Goal: Navigation & Orientation: Go to known website

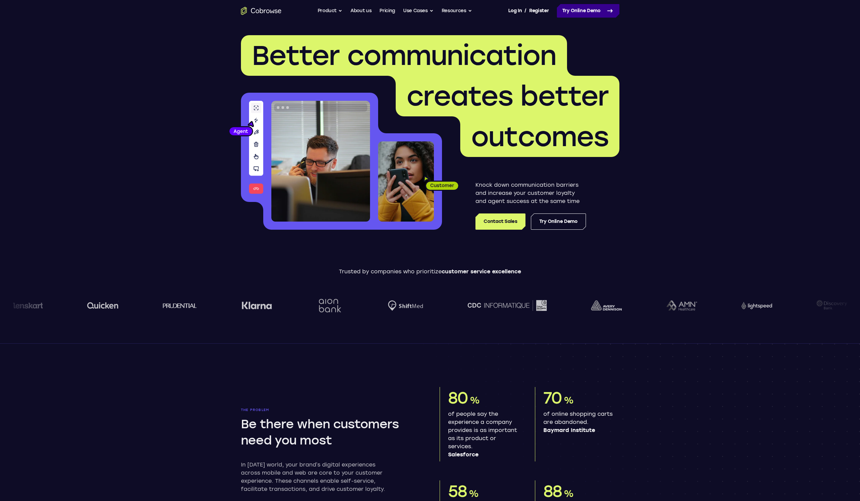
click at [600, 11] on link "Try Online Demo" at bounding box center [588, 11] width 63 height 14
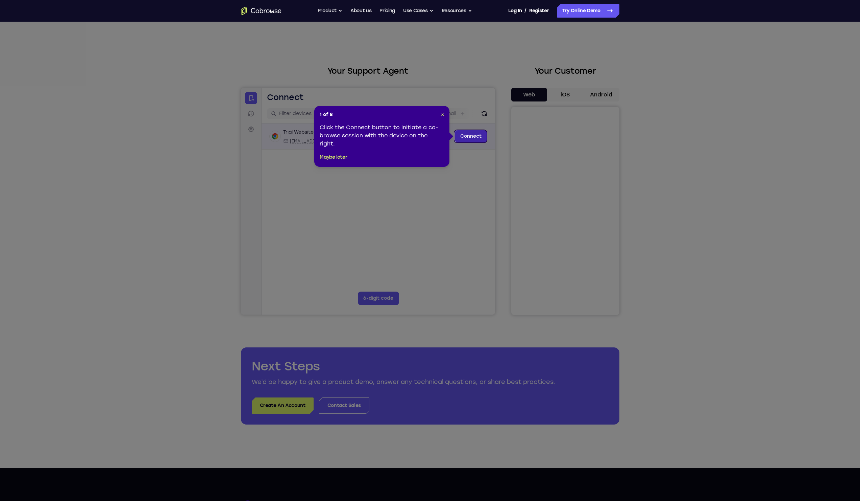
click at [460, 139] on link "Connect" at bounding box center [471, 136] width 32 height 12
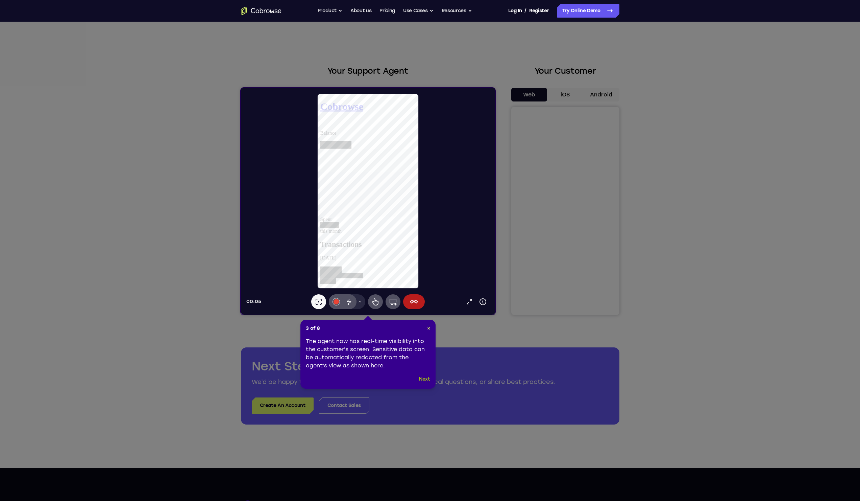
click at [423, 382] on button "Next" at bounding box center [424, 379] width 11 height 8
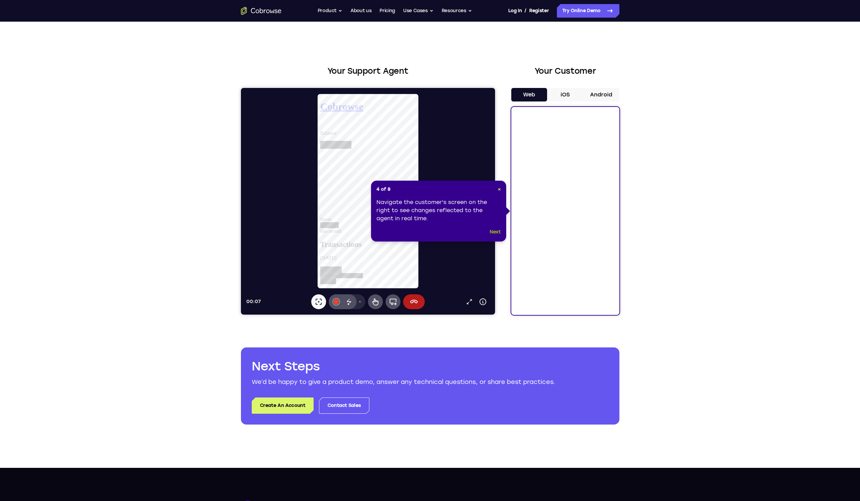
click at [499, 234] on button "Next" at bounding box center [495, 232] width 11 height 8
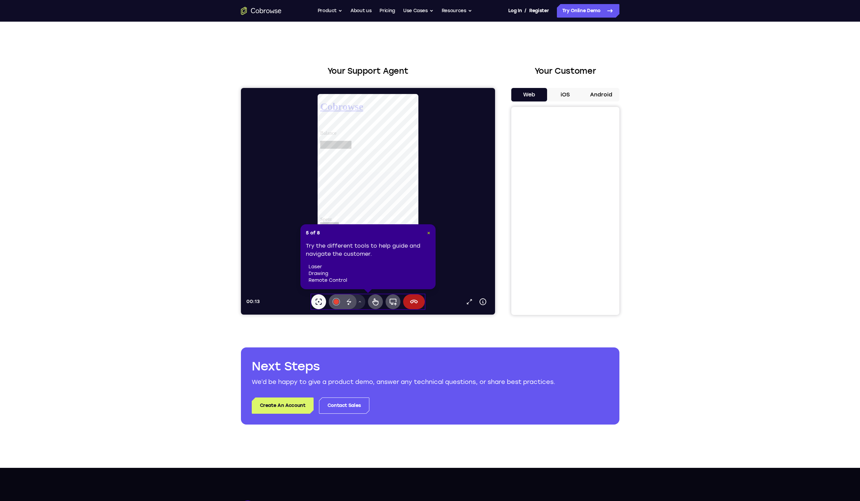
click at [429, 233] on span "×" at bounding box center [428, 233] width 3 height 6
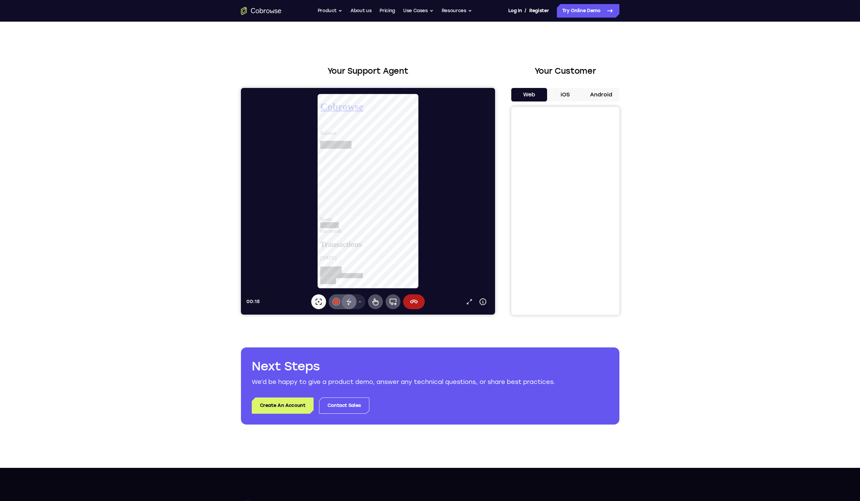
click at [349, 303] on icon at bounding box center [349, 301] width 8 height 8
click at [358, 301] on icon at bounding box center [360, 301] width 4 height 4
click at [349, 253] on button "Pen" at bounding box center [347, 257] width 52 height 11
click at [361, 302] on icon at bounding box center [360, 301] width 4 height 4
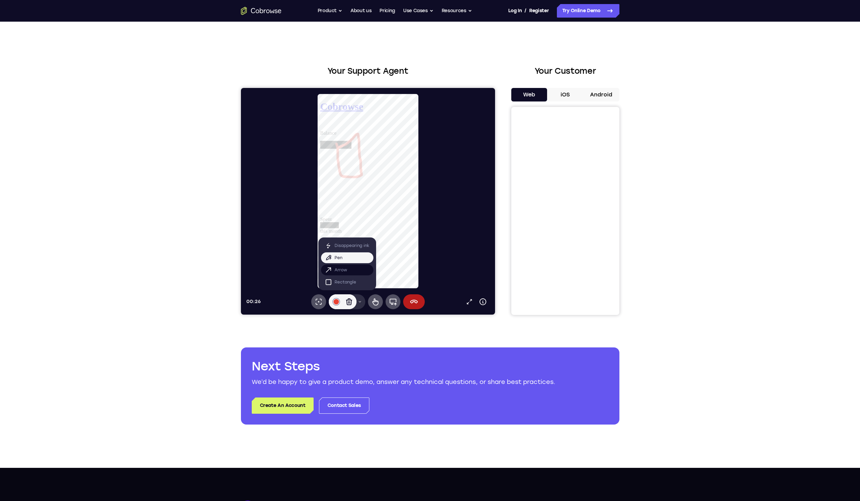
click at [358, 271] on button "Arrow" at bounding box center [347, 269] width 52 height 11
click at [355, 300] on div "Clear annotations" at bounding box center [348, 301] width 15 height 15
click at [355, 302] on div "Arrow" at bounding box center [348, 301] width 15 height 15
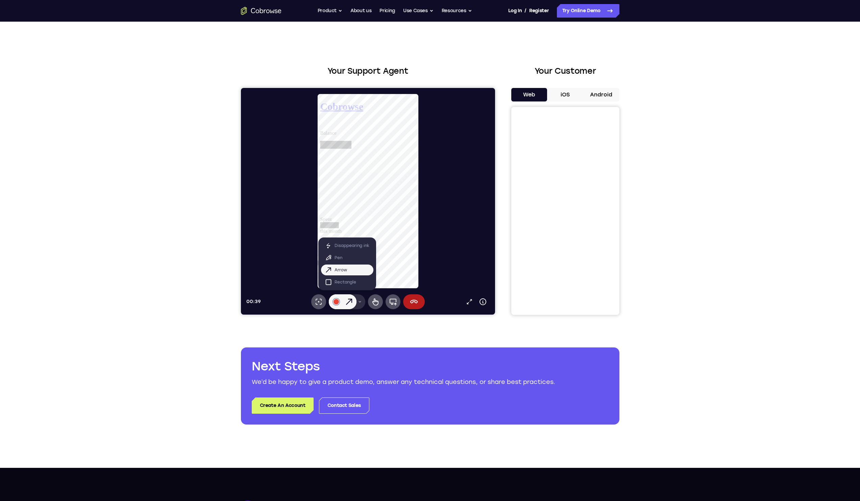
click at [359, 304] on button "Drawing tools menu" at bounding box center [359, 301] width 11 height 15
click at [372, 299] on icon at bounding box center [375, 301] width 8 height 8
click at [383, 163] on div "Spent this month" at bounding box center [371, 197] width 103 height 91
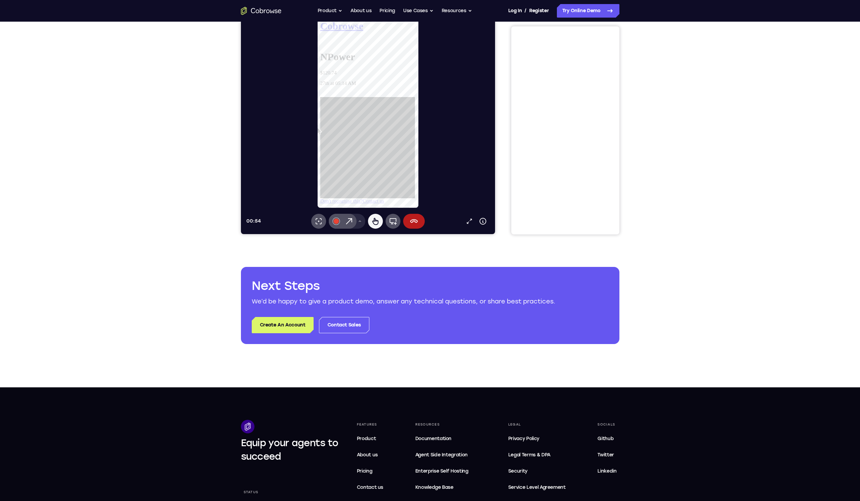
scroll to position [81, 0]
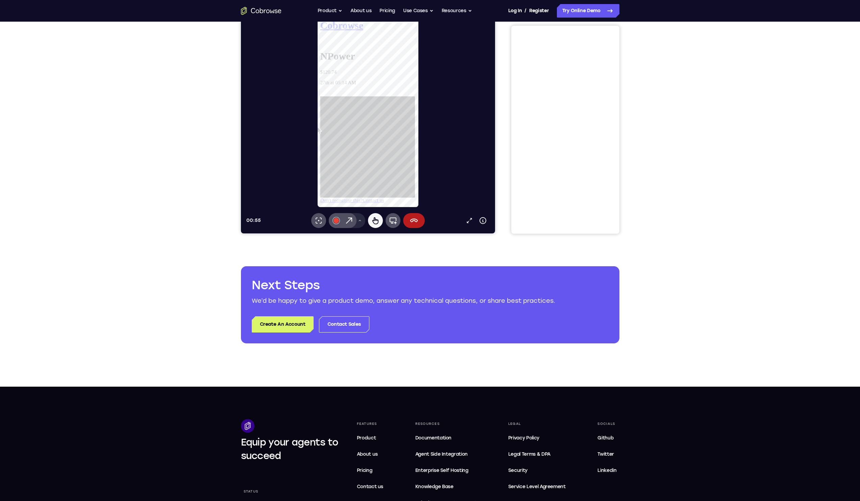
click at [365, 210] on link "Don't recognise this?" at bounding box center [342, 213] width 45 height 6
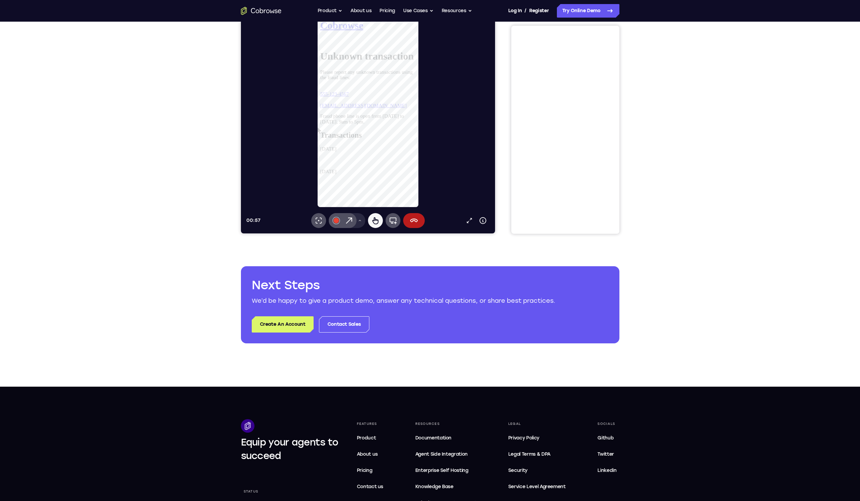
click at [371, 108] on link "fraud@example.com" at bounding box center [366, 111] width 93 height 6
click at [351, 96] on link "555-123-4567" at bounding box center [335, 99] width 31 height 6
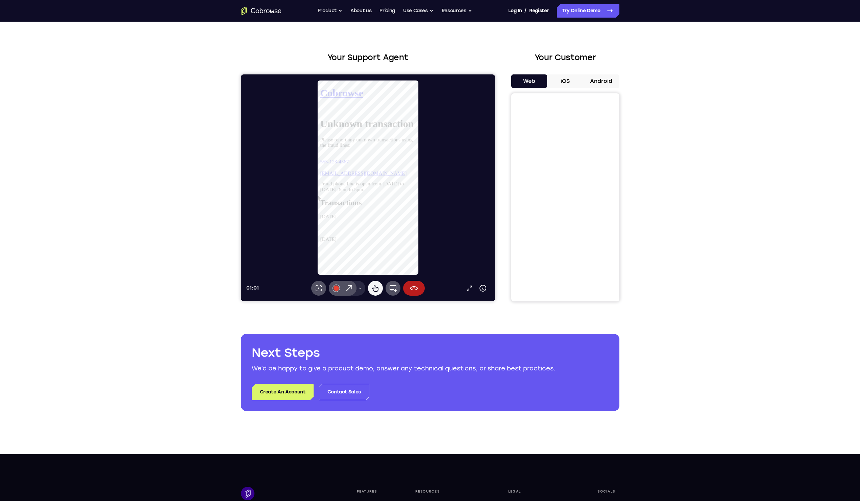
scroll to position [0, 0]
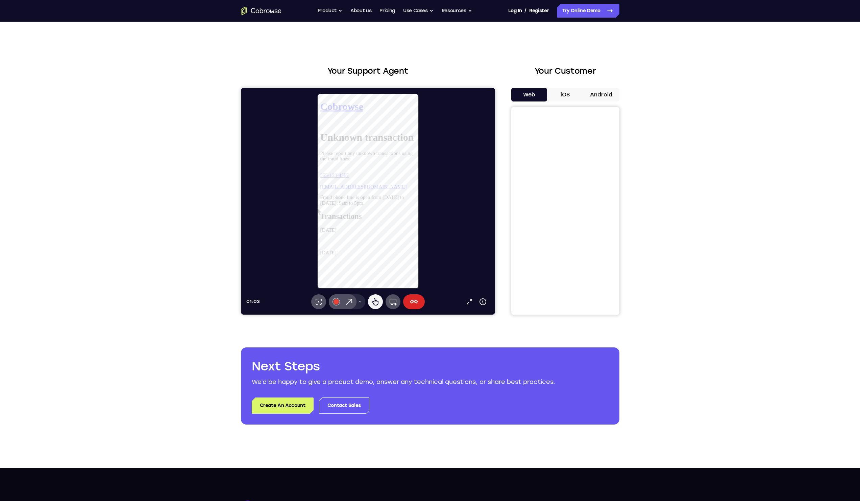
click at [408, 307] on button "End session" at bounding box center [414, 301] width 22 height 15
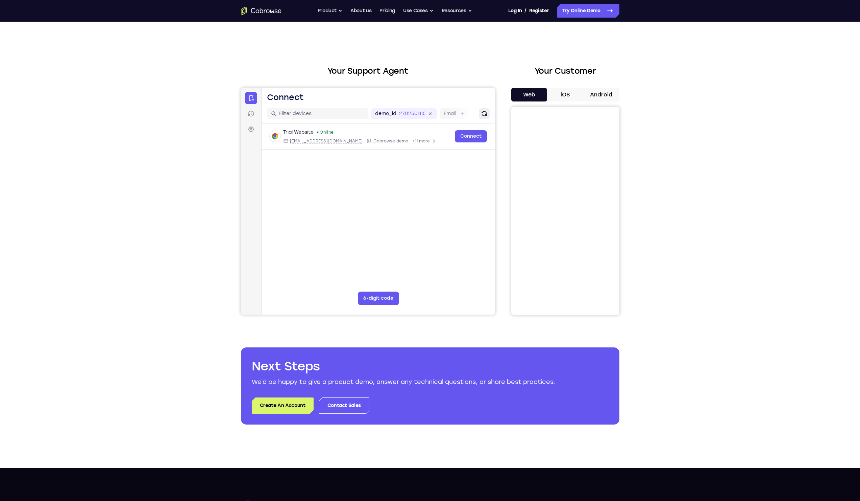
click at [481, 111] on icon "Refresh" at bounding box center [484, 113] width 7 height 7
click at [247, 115] on icon at bounding box center [250, 113] width 7 height 7
click at [248, 131] on icon at bounding box center [250, 129] width 7 height 7
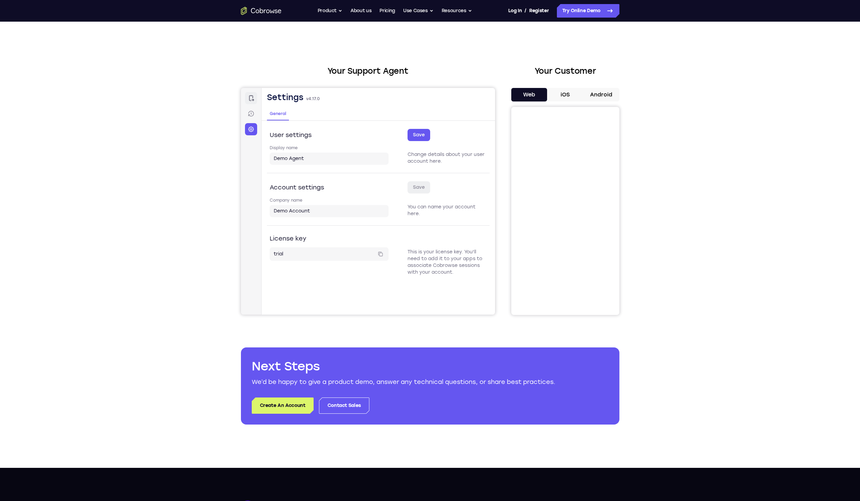
click at [251, 101] on icon at bounding box center [250, 98] width 7 height 7
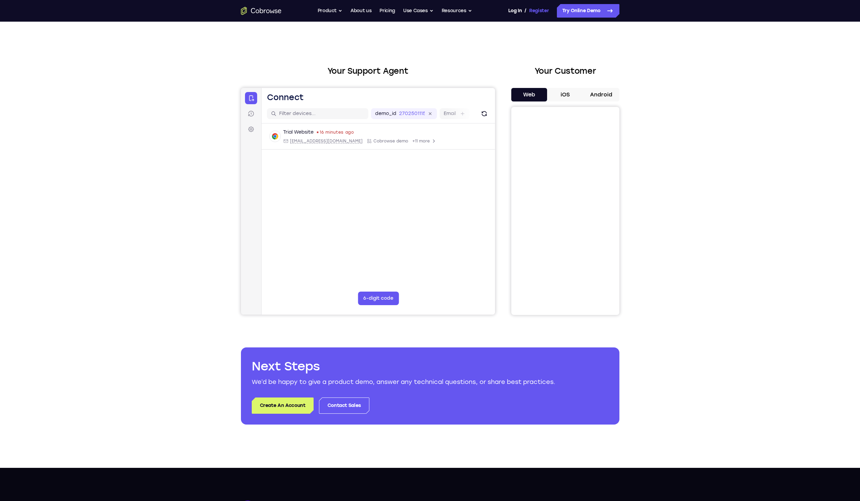
click at [536, 14] on link "Register" at bounding box center [539, 11] width 20 height 14
